Goal: Task Accomplishment & Management: Use online tool/utility

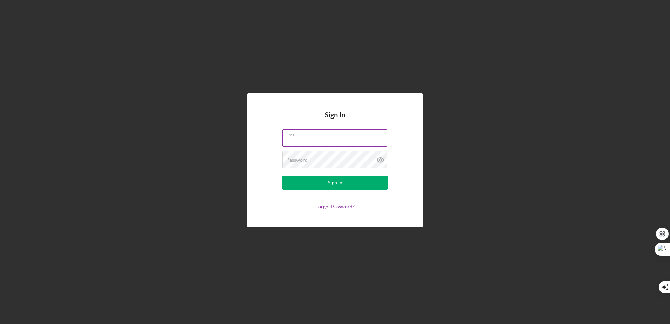
click at [337, 136] on div "Email" at bounding box center [334, 138] width 105 height 18
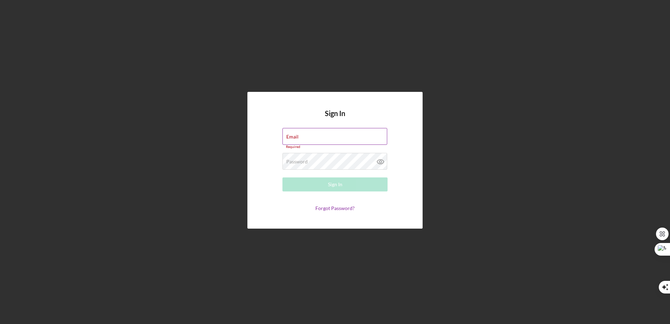
click at [332, 143] on input "Email" at bounding box center [334, 136] width 105 height 17
type input "[EMAIL_ADDRESS][DOMAIN_NAME]"
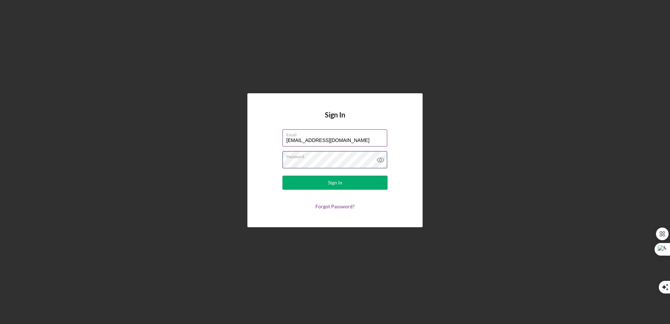
click at [282, 175] on button "Sign In" at bounding box center [334, 182] width 105 height 14
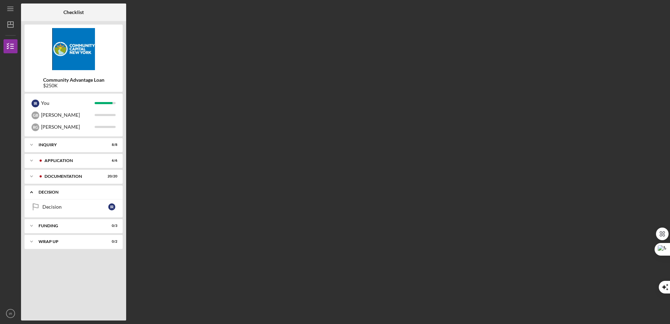
click at [91, 192] on div "Decision" at bounding box center [76, 192] width 75 height 4
click at [77, 206] on div "Decision" at bounding box center [75, 207] width 66 height 6
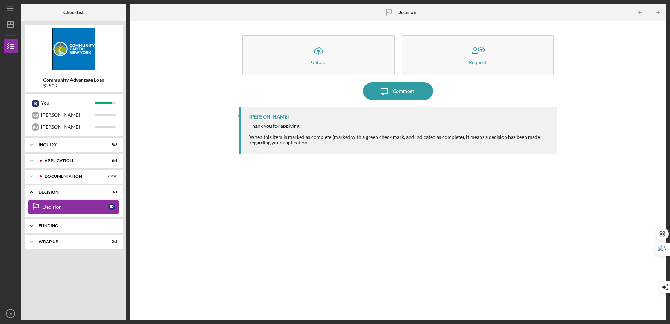
click at [82, 229] on div "Icon/Expander Funding 0 / 3" at bounding box center [74, 226] width 98 height 14
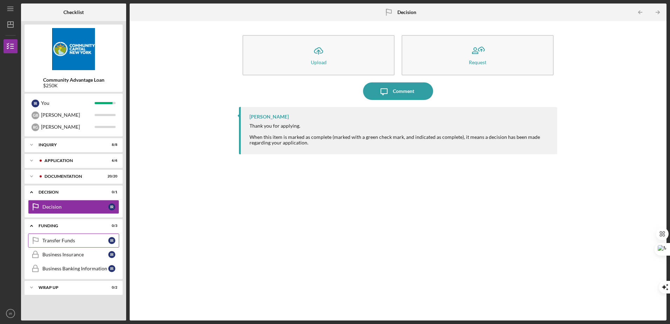
click at [79, 236] on link "Transfer Funds Transfer Funds I R" at bounding box center [73, 240] width 91 height 14
